Goal: Transaction & Acquisition: Purchase product/service

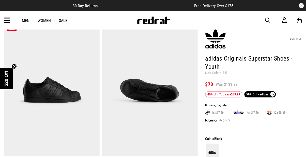
scroll to position [24, 0]
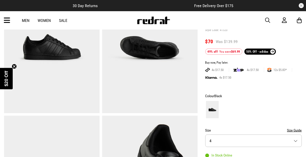
click at [263, 144] on button "Size 4" at bounding box center [253, 140] width 96 height 12
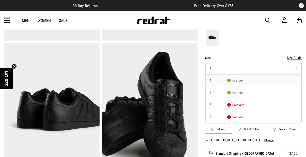
scroll to position [138, 0]
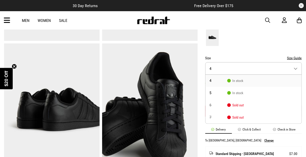
click at [259, 120] on li "7 Sold out" at bounding box center [253, 117] width 96 height 12
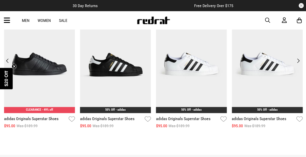
scroll to position [555, 0]
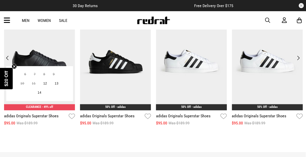
click at [29, 47] on img at bounding box center [39, 61] width 71 height 98
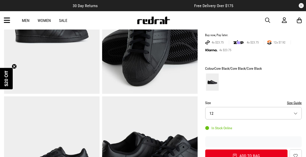
click at [252, 116] on button "Size 12" at bounding box center [253, 113] width 96 height 12
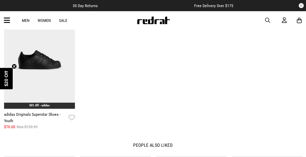
scroll to position [563, 0]
